Goal: Information Seeking & Learning: Check status

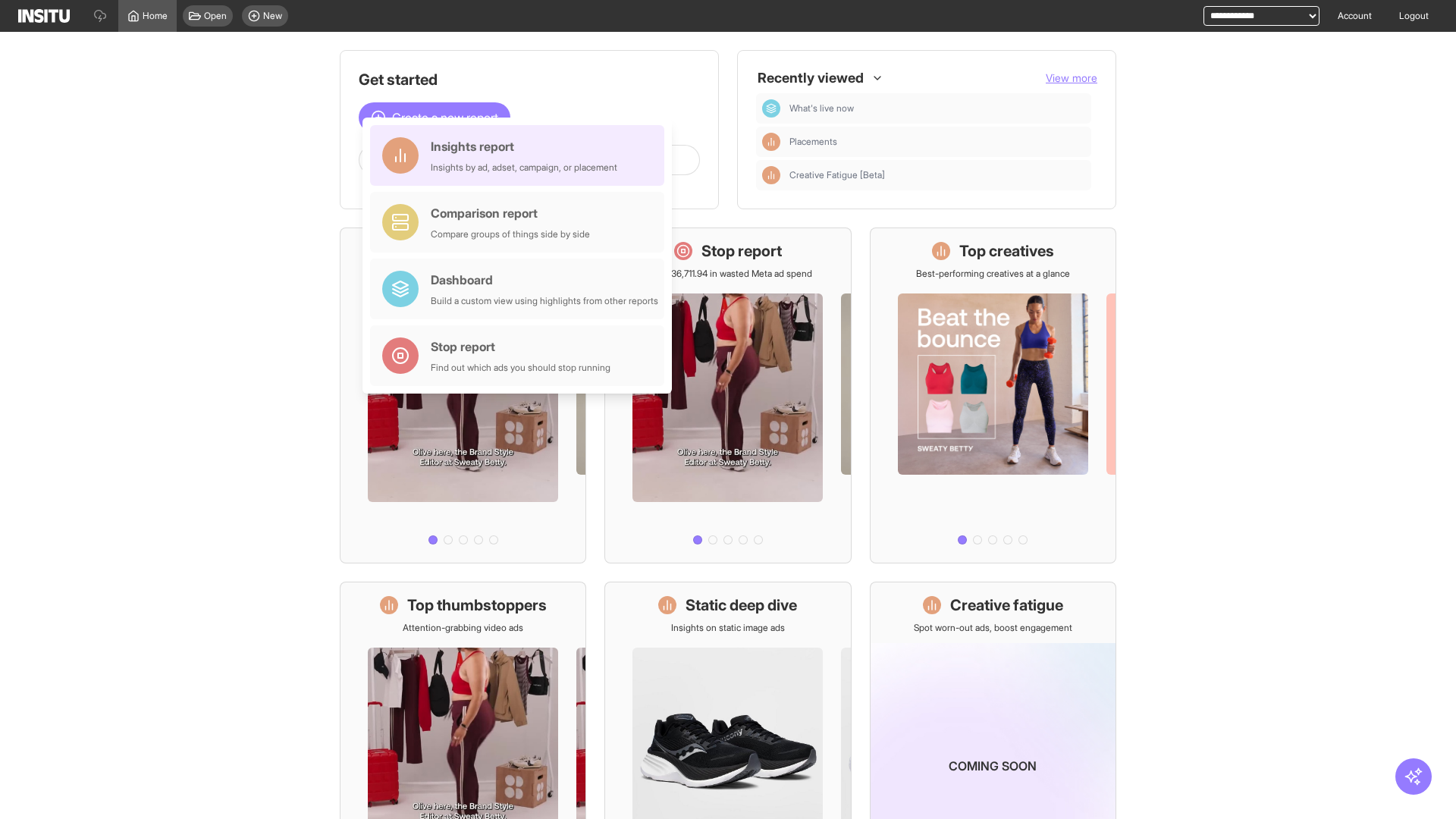
click at [521, 156] on div "Insights report Insights by ad, adset, campaign, or placement" at bounding box center [524, 156] width 187 height 36
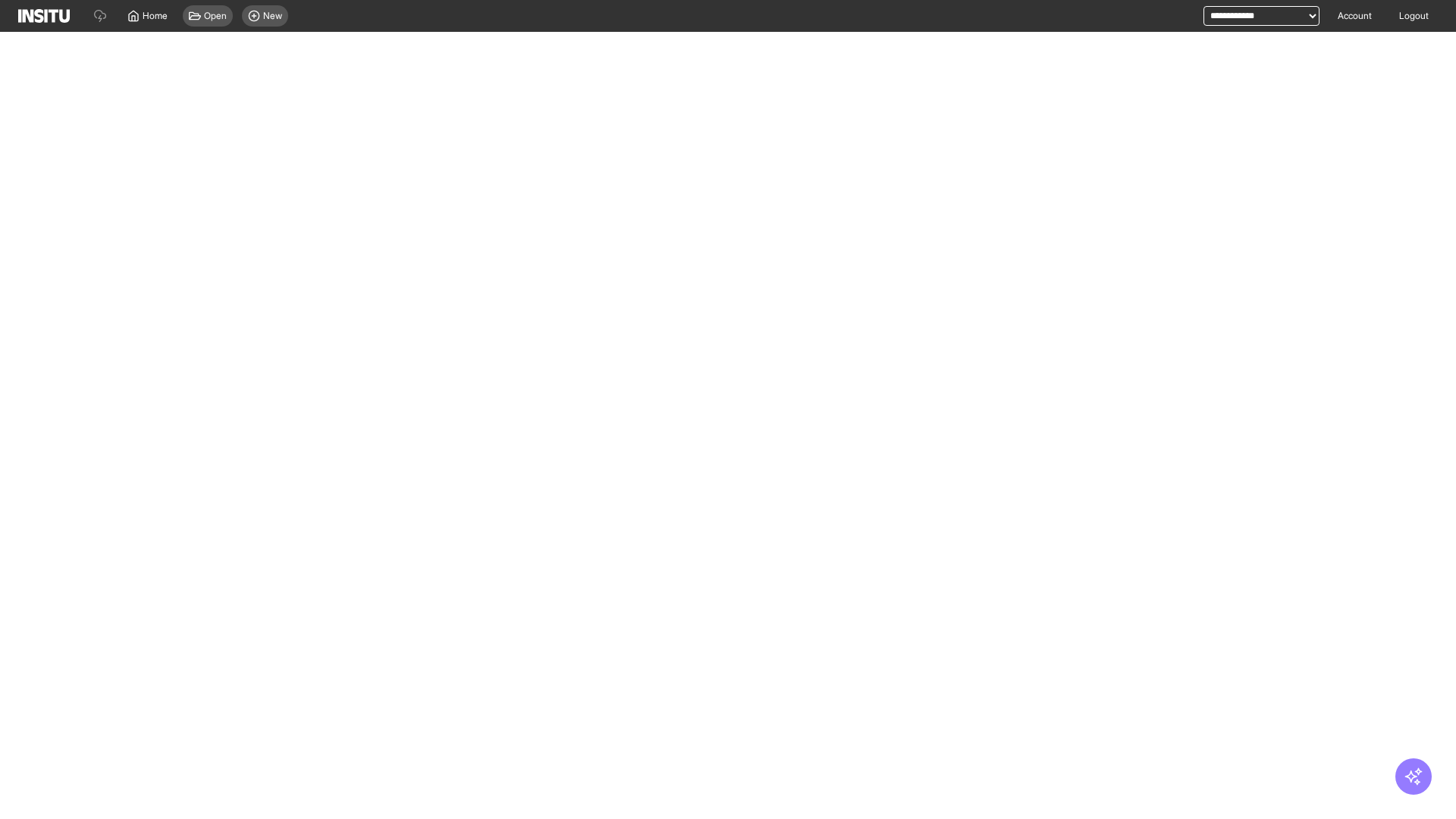
select select "**"
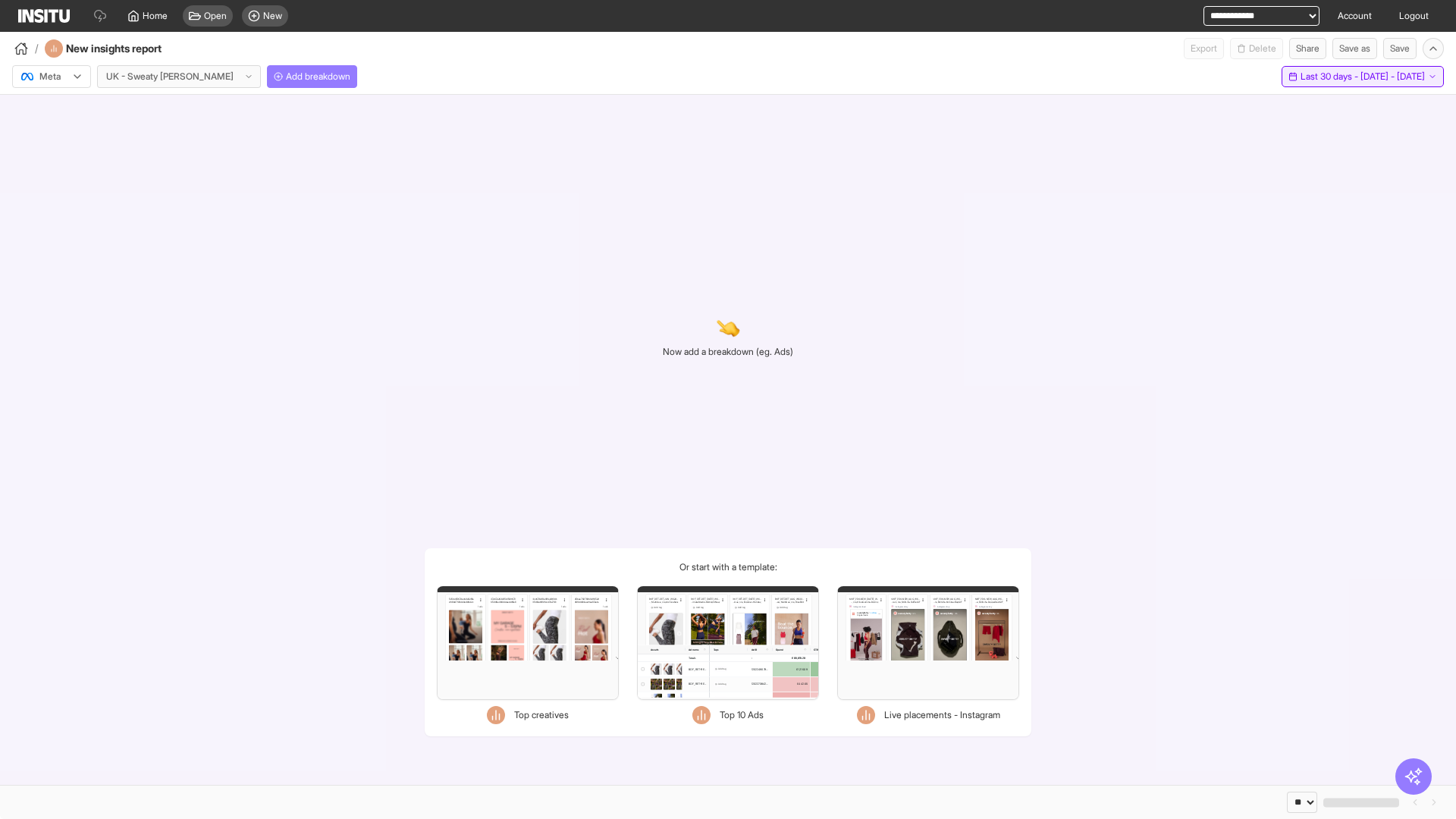
click at [1328, 77] on span "Last 30 days - [DATE] - [DATE]" at bounding box center [1362, 77] width 124 height 12
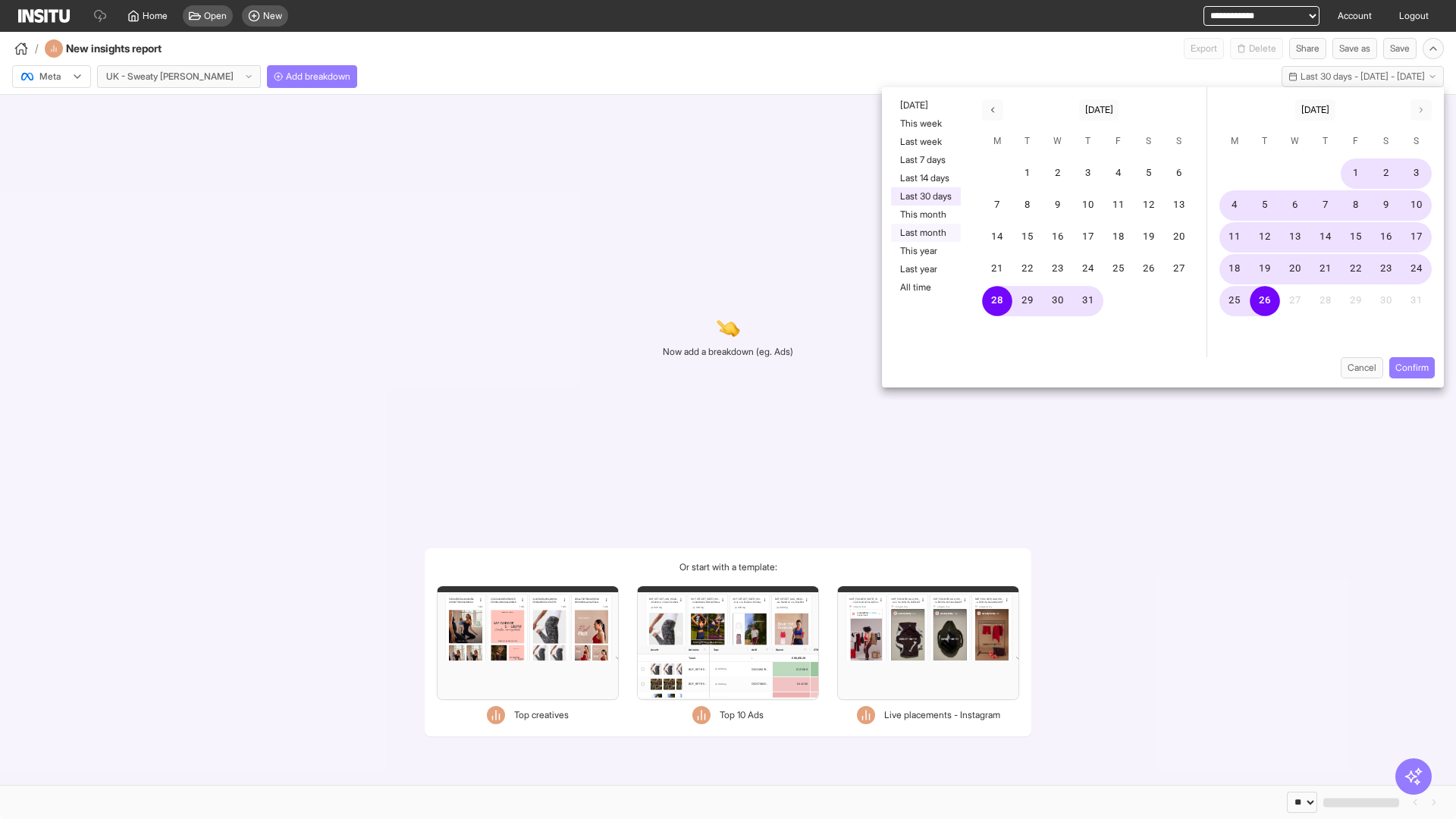
click at [924, 233] on button "Last month" at bounding box center [926, 233] width 70 height 18
